Goal: Task Accomplishment & Management: Complete application form

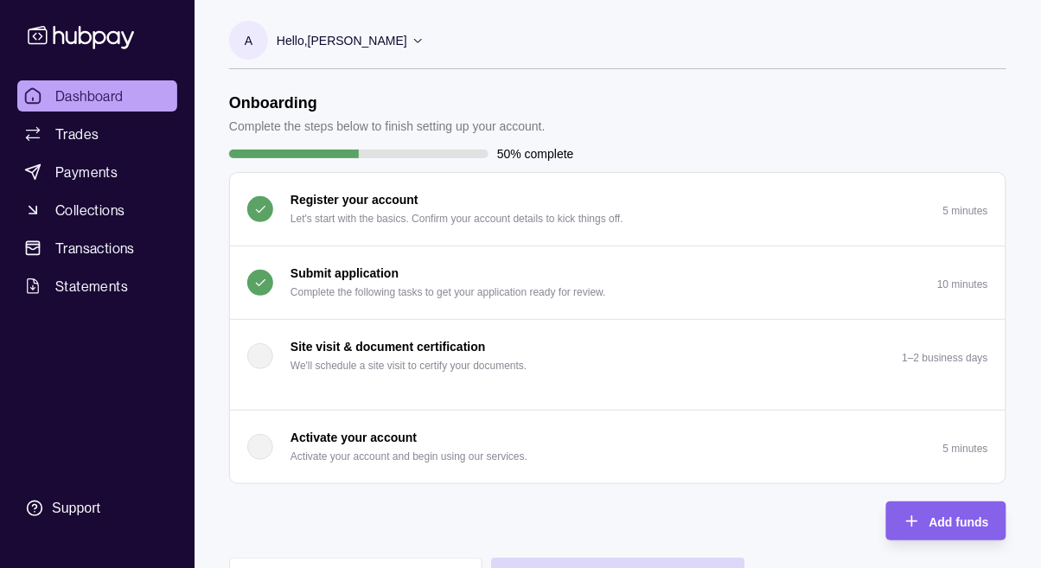
click at [351, 35] on p "Hello, [PERSON_NAME]" at bounding box center [342, 40] width 131 height 19
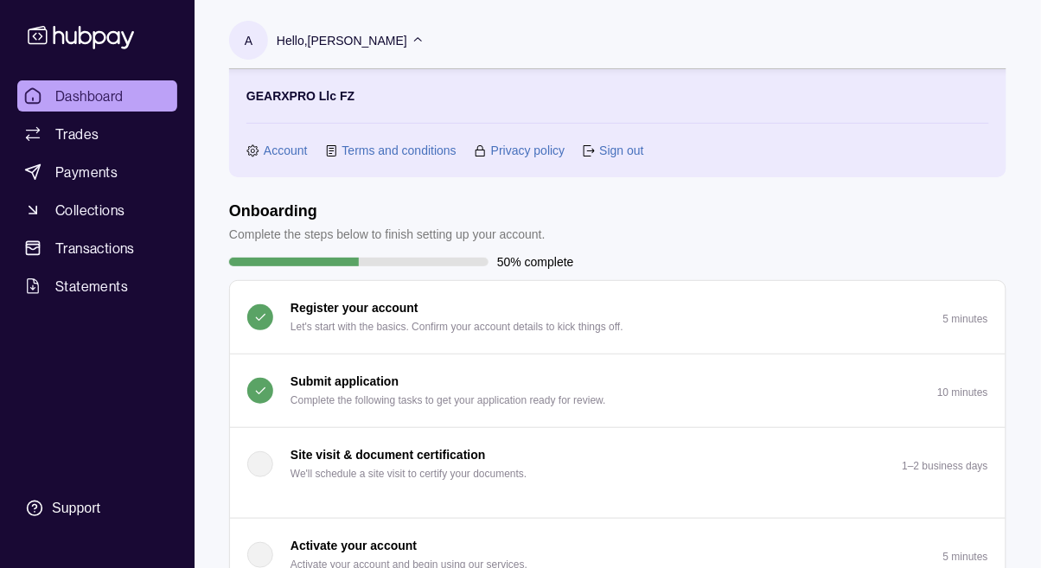
click at [345, 38] on p "Hello, [PERSON_NAME]" at bounding box center [342, 40] width 131 height 19
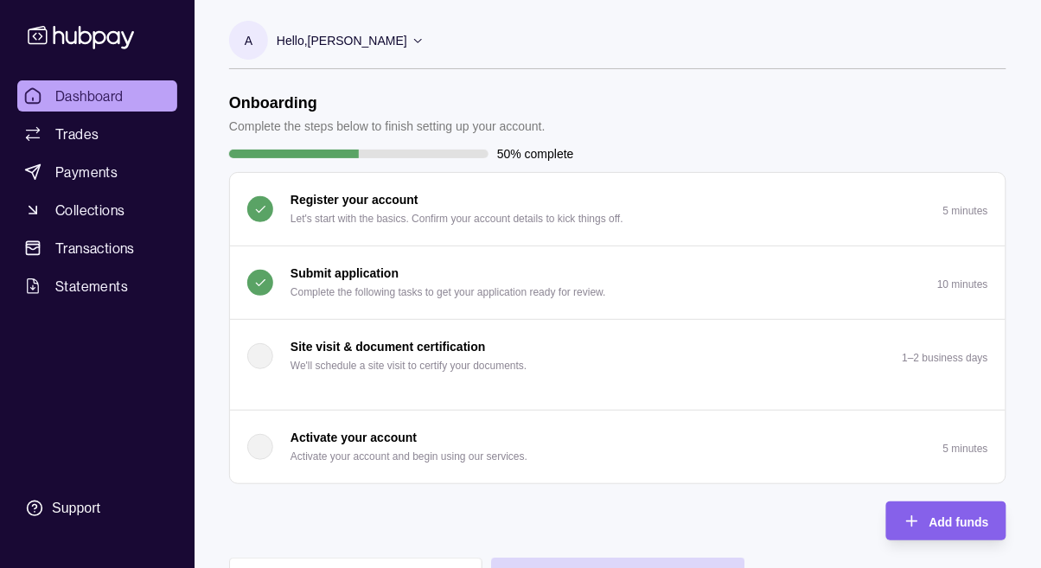
click at [349, 300] on p "Complete the following tasks to get your application ready for review." at bounding box center [449, 292] width 316 height 19
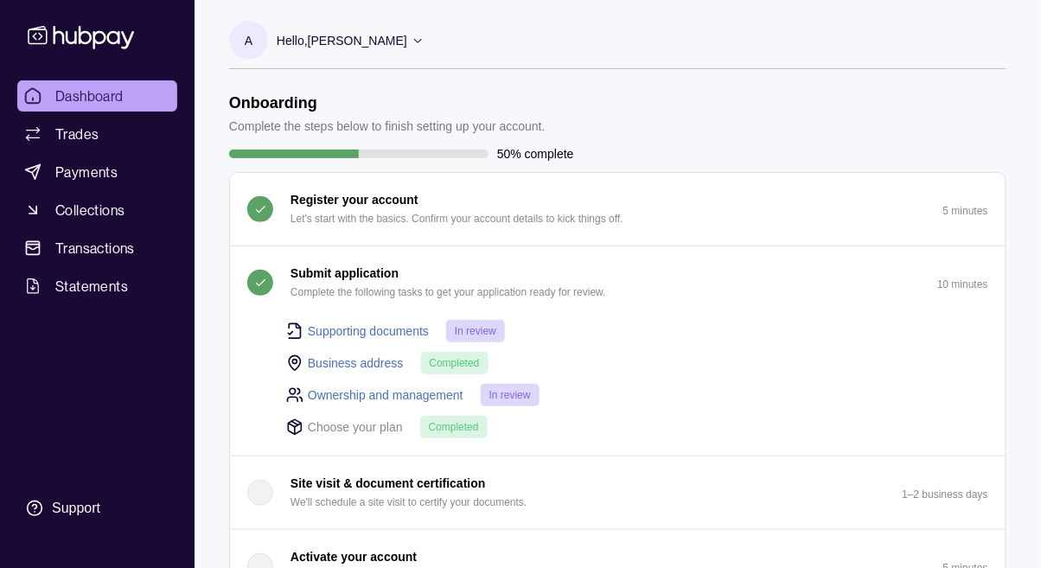
click at [333, 394] on link "Ownership and management" at bounding box center [386, 395] width 156 height 19
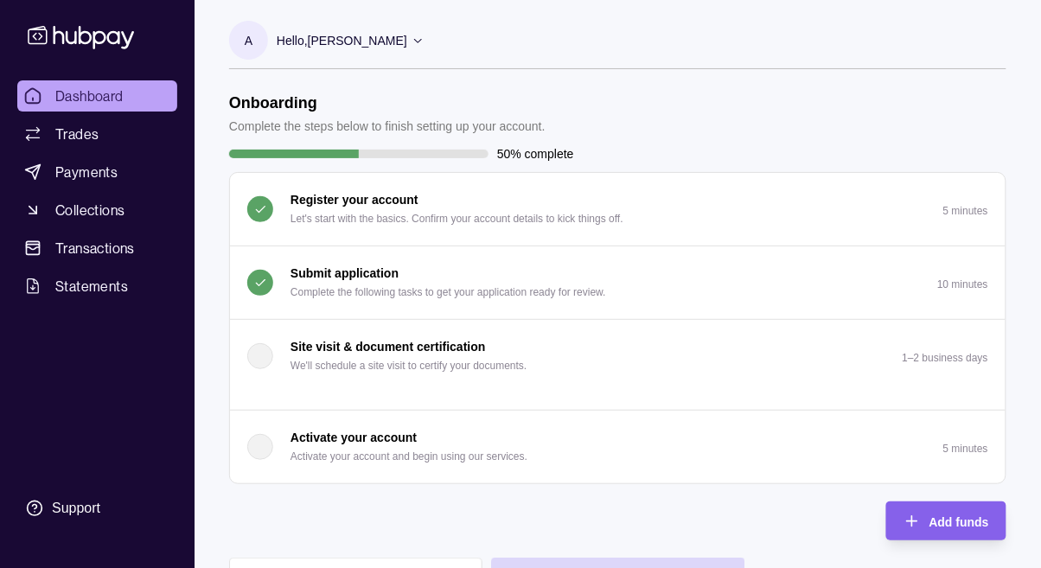
click at [952, 296] on button "Submit application Complete the following tasks to get your application ready f…" at bounding box center [618, 283] width 776 height 73
